Goal: Navigation & Orientation: Go to known website

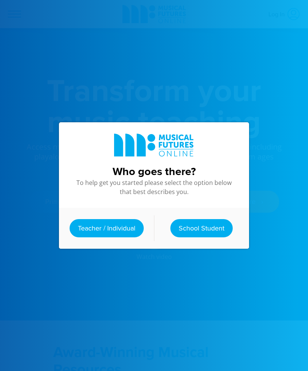
click at [126, 231] on link "Teacher / Individual" at bounding box center [107, 228] width 74 height 18
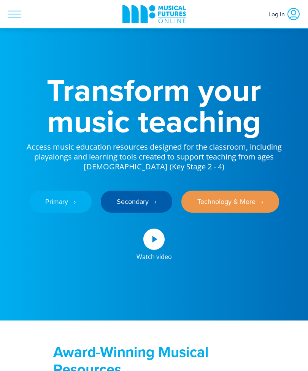
click at [281, 13] on span "Log In" at bounding box center [277, 14] width 18 height 14
click at [5, 16] on span at bounding box center [14, 13] width 21 height 21
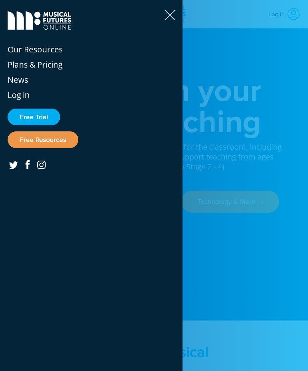
click at [170, 15] on icon at bounding box center [170, 15] width 10 height 10
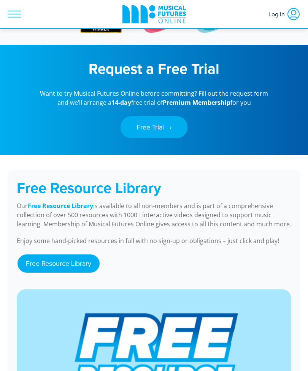
scroll to position [655, 0]
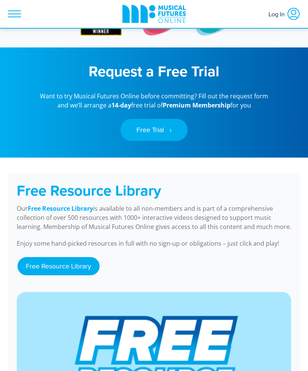
click at [282, 24] on link "Log In" at bounding box center [284, 13] width 40 height 21
